Goal: Information Seeking & Learning: Learn about a topic

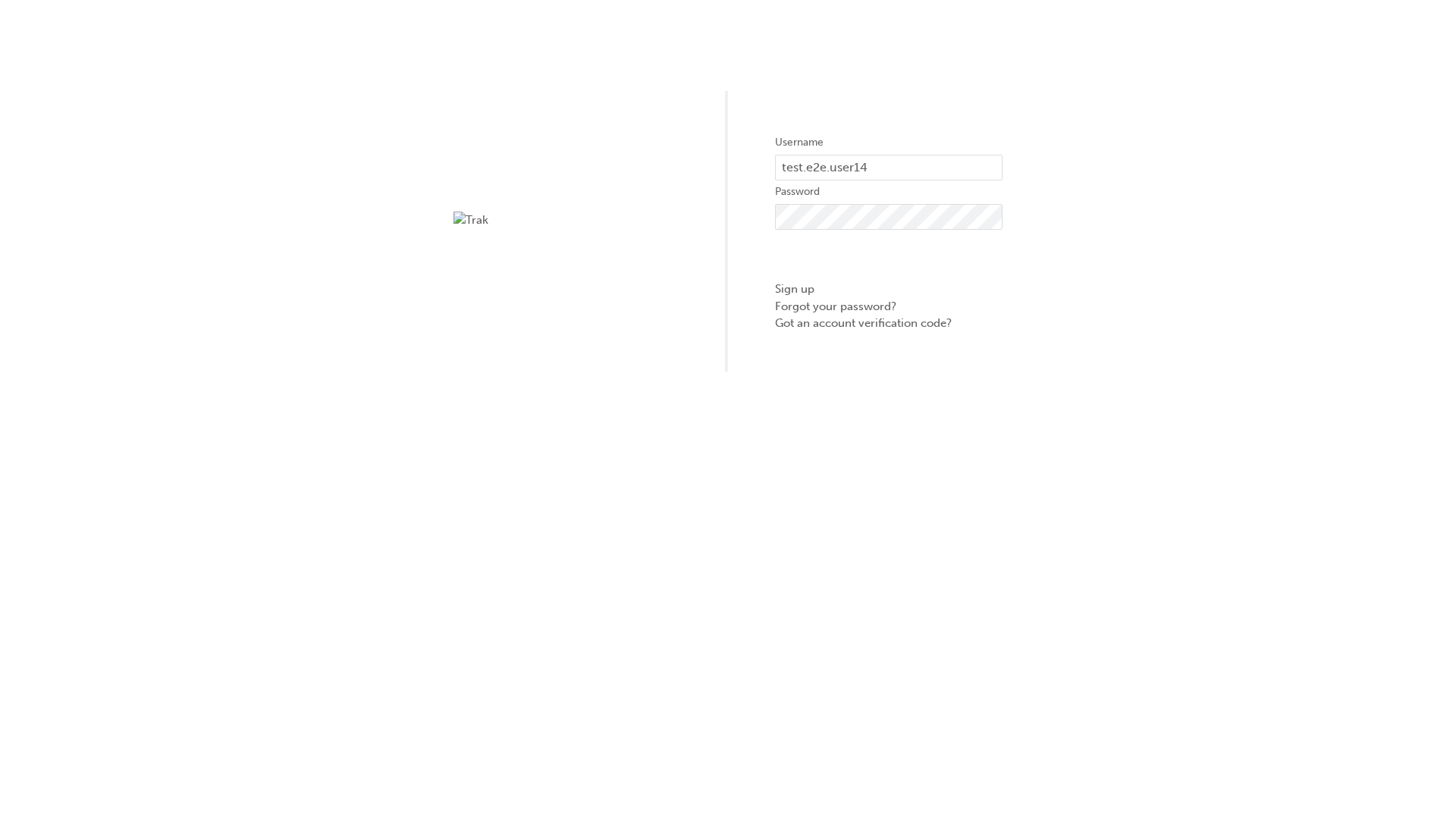
type input "test.e2e.user14"
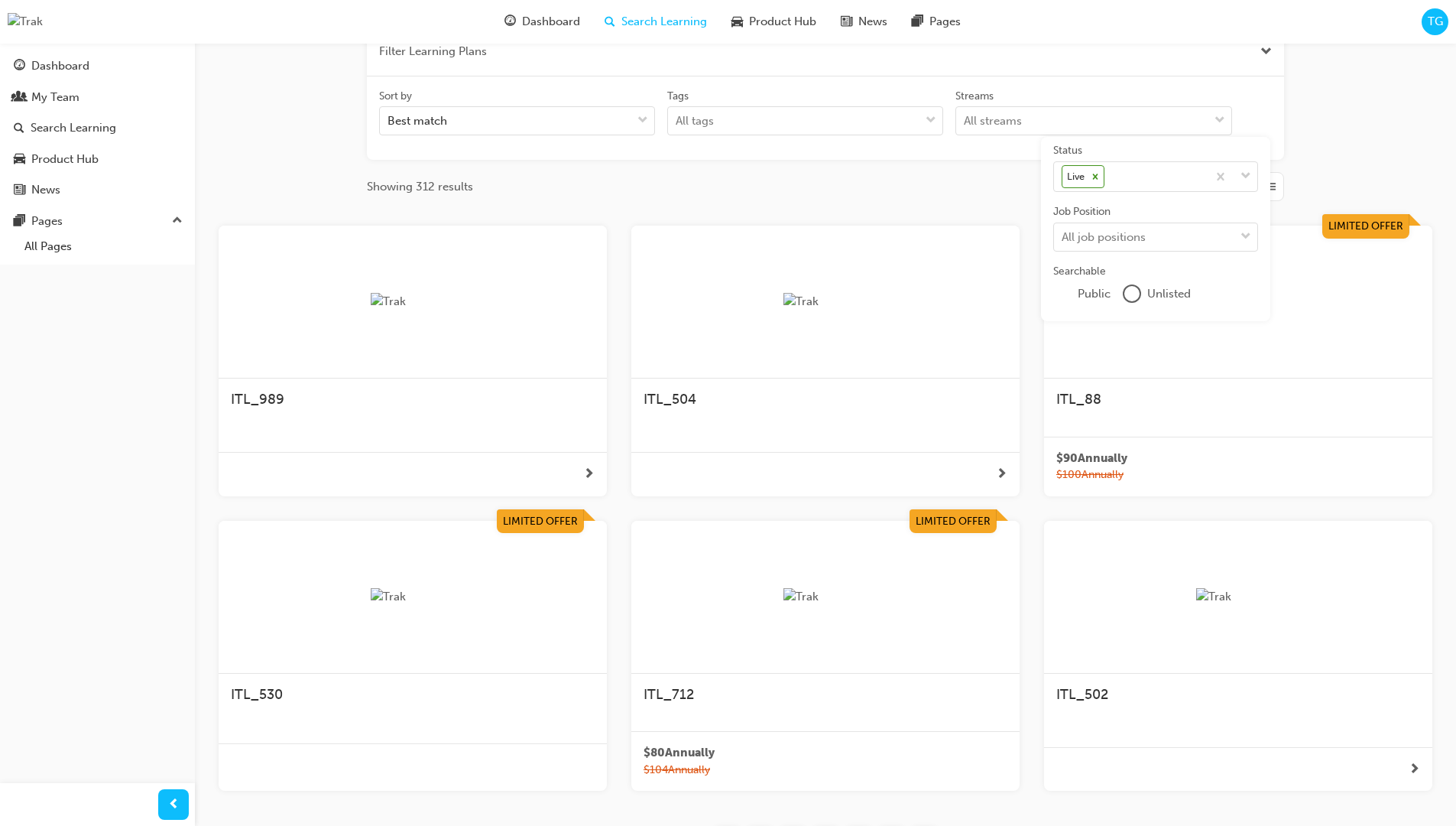
scroll to position [275, 0]
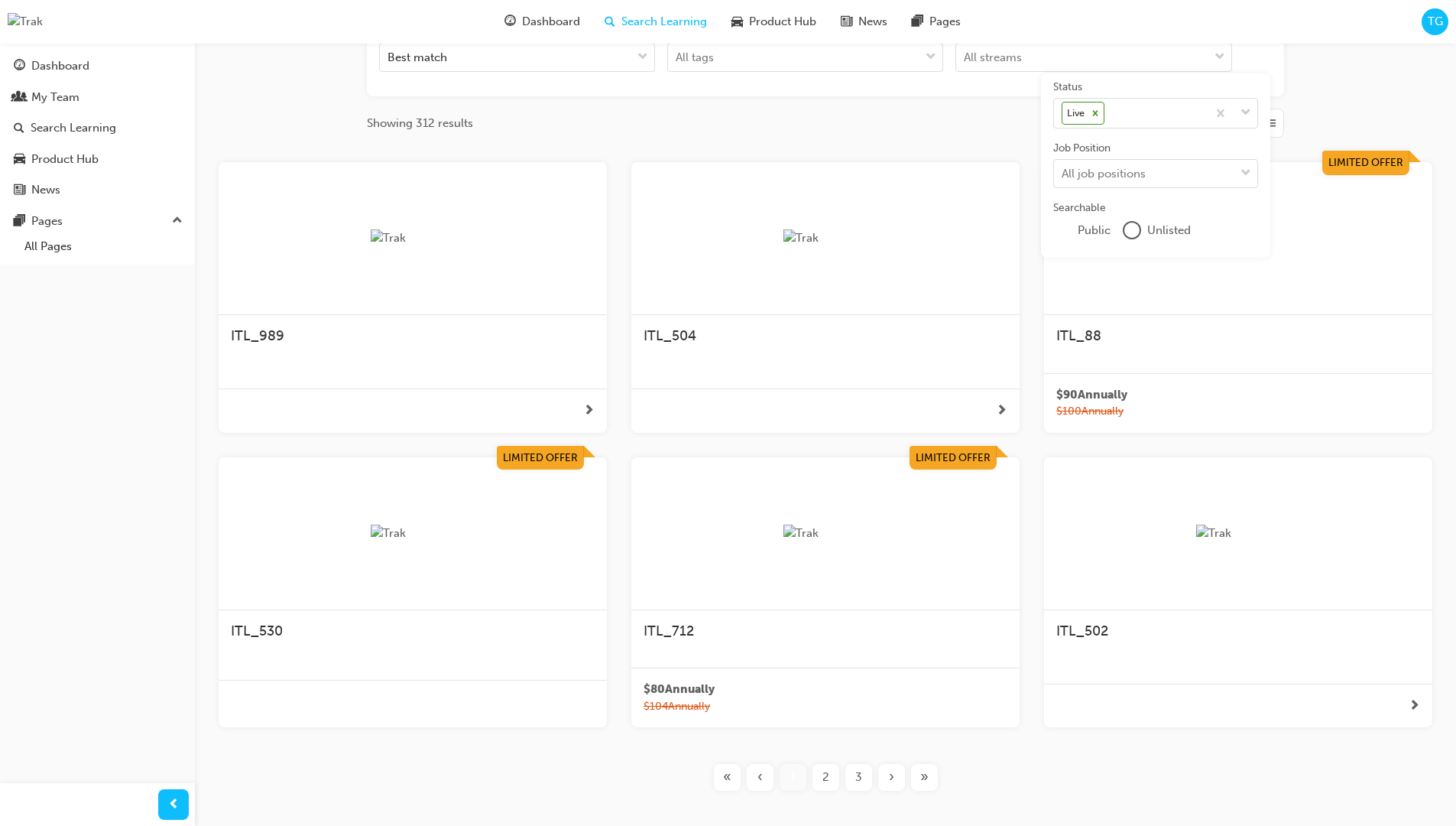
click at [965, 64] on input "Streams All streams" at bounding box center [964, 57] width 2 height 13
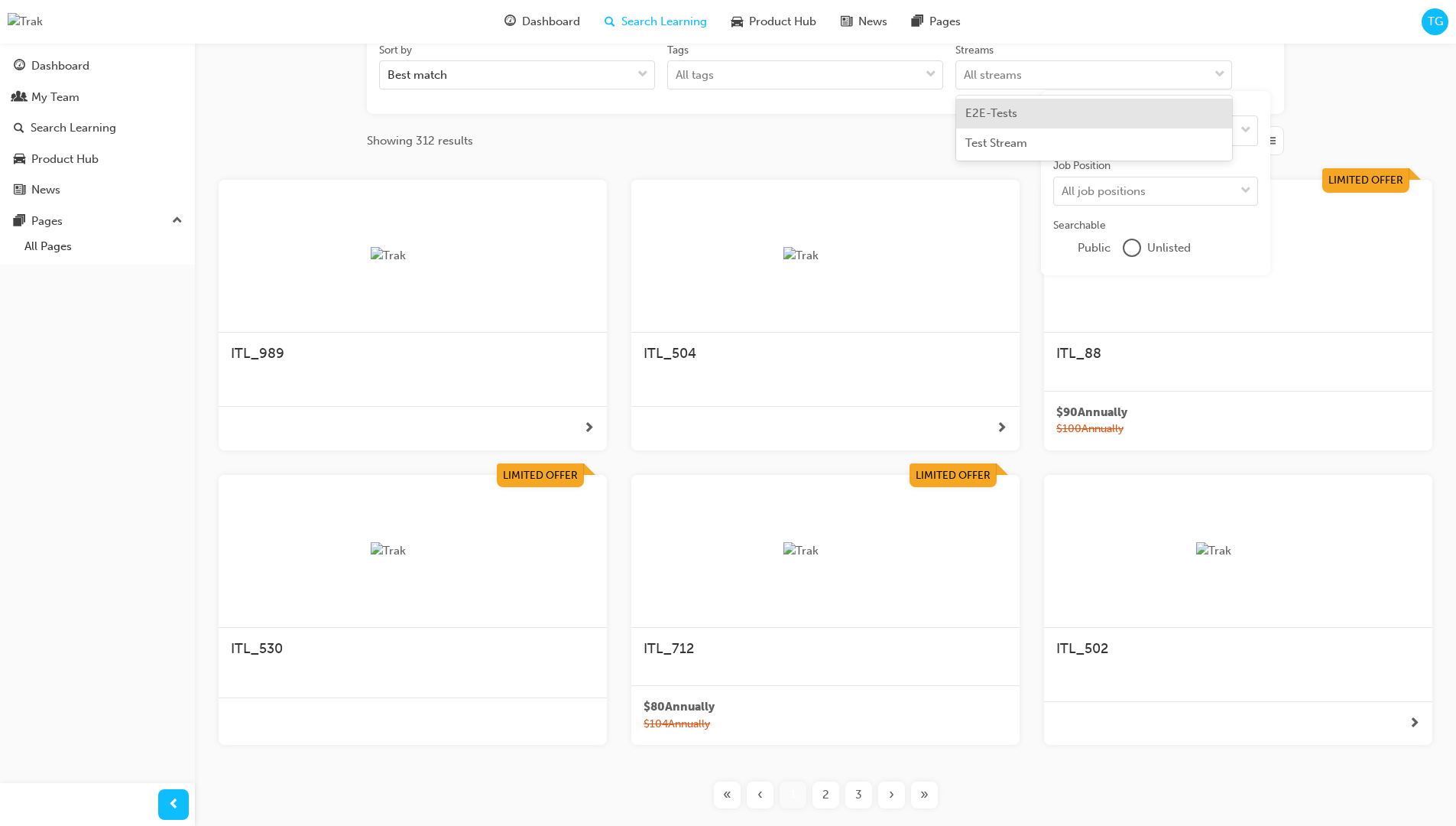
click at [965, 75] on input "Streams option E2E-Tests focused, 1 of 2. 2 results available. Use Up and Down …" at bounding box center [964, 74] width 2 height 13
click at [996, 75] on input "Streams 0 results available for search term Produ. Select is focused ,type to r…" at bounding box center [979, 74] width 32 height 13
